Goal: Find specific page/section

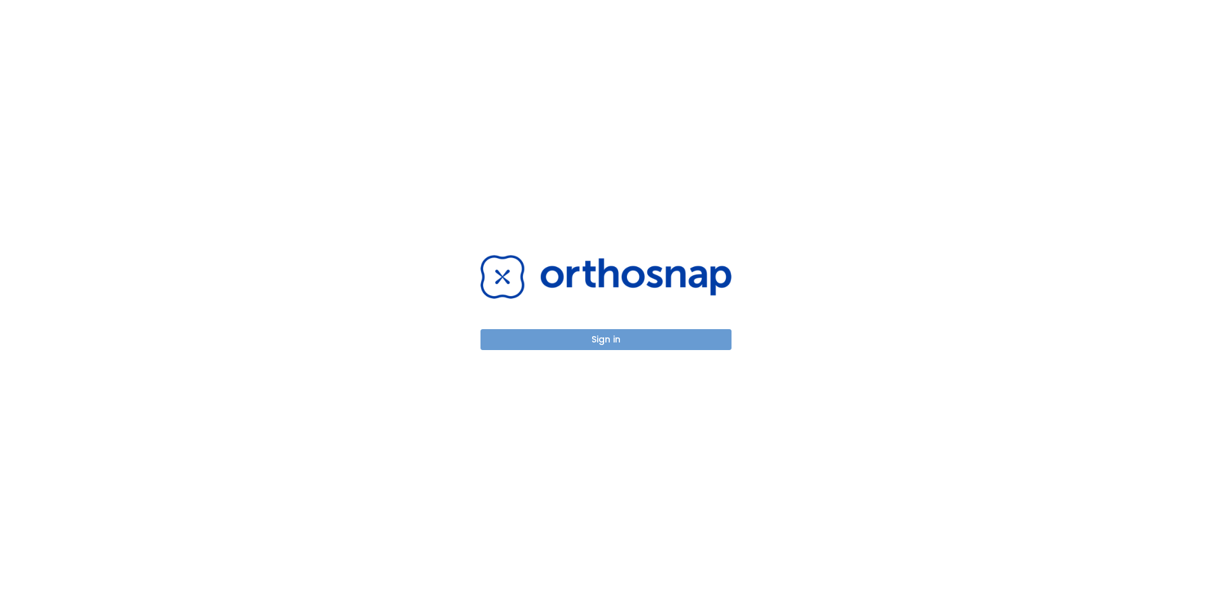
click at [652, 337] on button "Sign in" at bounding box center [605, 339] width 251 height 21
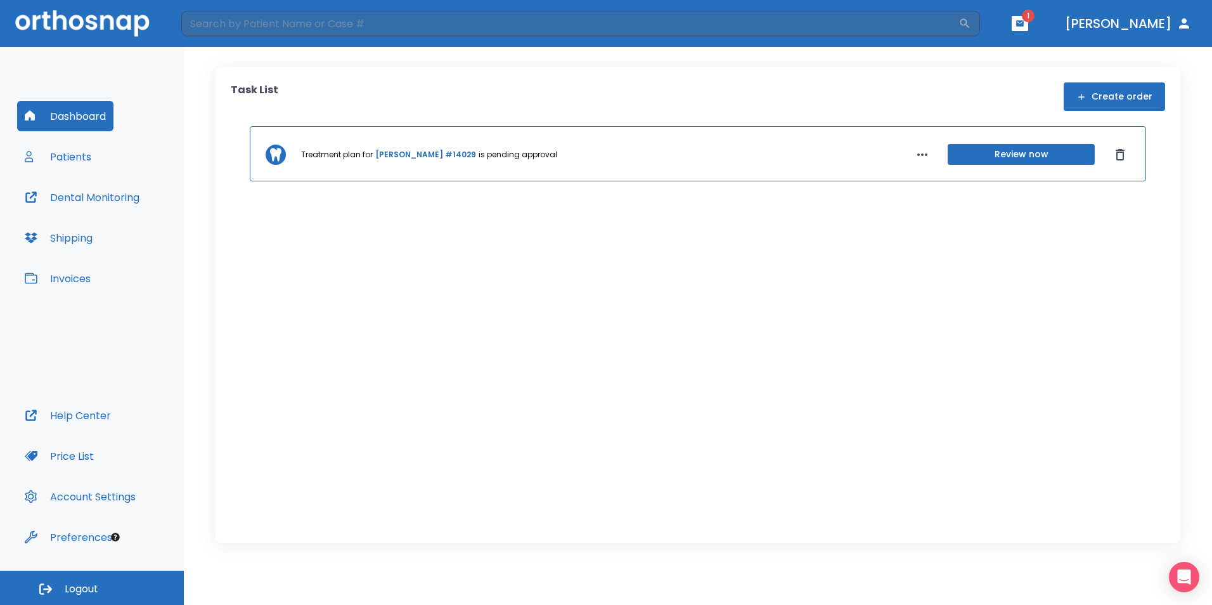
click at [83, 161] on button "Patients" at bounding box center [58, 156] width 82 height 30
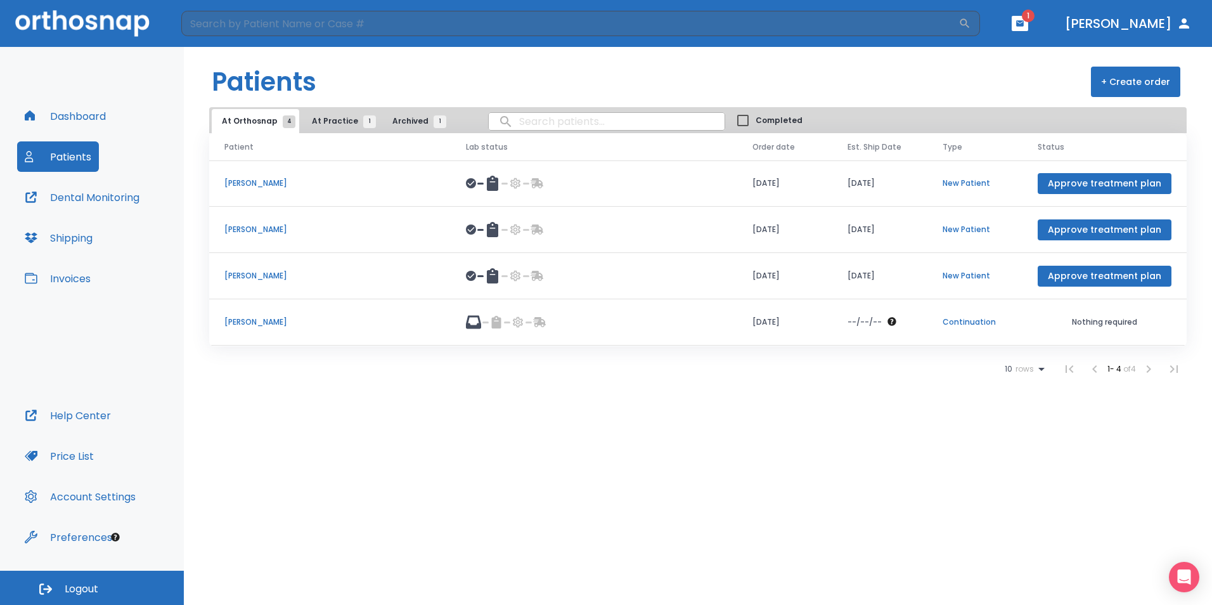
click at [241, 324] on p "[PERSON_NAME]" at bounding box center [329, 321] width 211 height 11
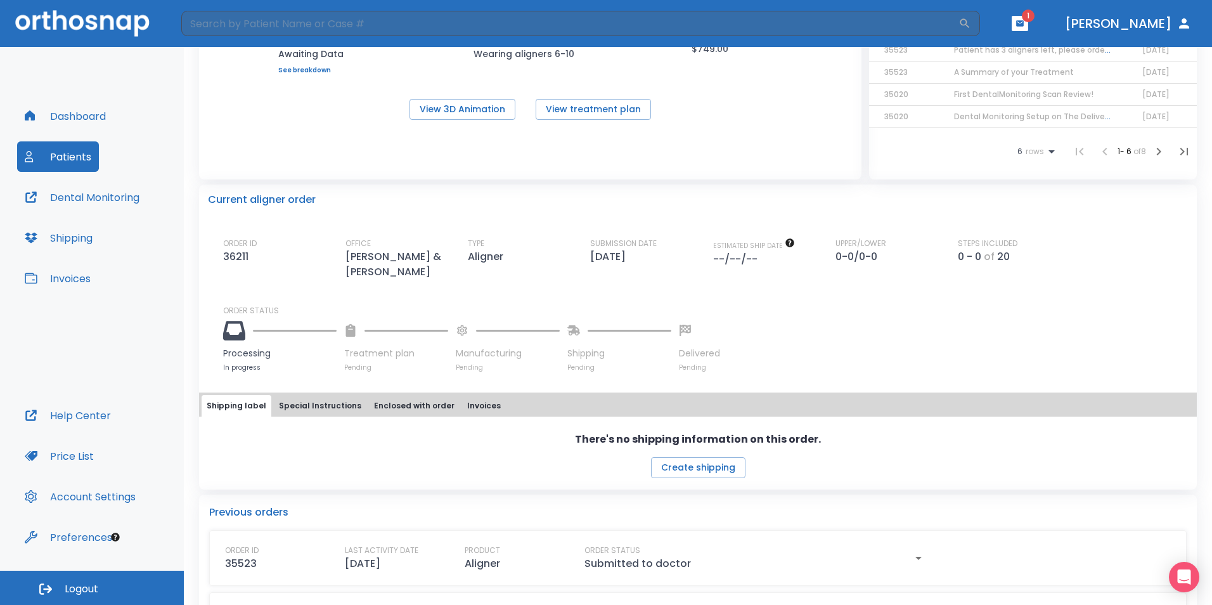
scroll to position [254, 0]
